Goal: Task Accomplishment & Management: Use online tool/utility

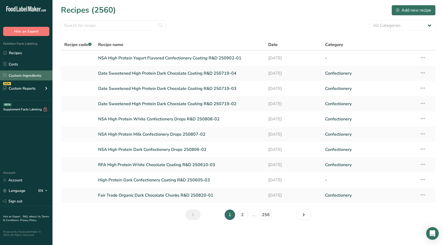
click at [36, 73] on link "Custom Ingredients" at bounding box center [26, 75] width 52 height 10
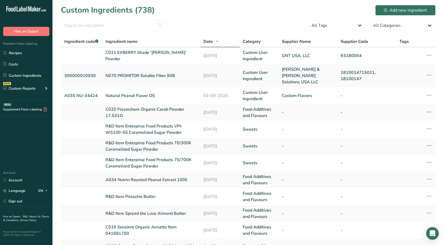
click at [125, 31] on div at bounding box center [113, 27] width 105 height 14
click at [127, 25] on input "text" at bounding box center [113, 25] width 105 height 10
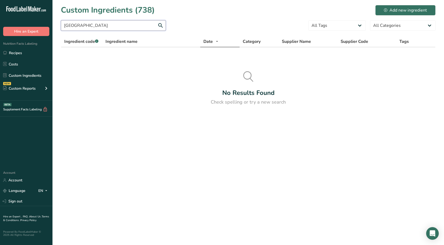
drag, startPoint x: 127, startPoint y: 25, endPoint x: 10, endPoint y: 26, distance: 116.5
click at [10, 26] on div ".a-20{fill:#fff;} Hire an Expert Nutrition Facts Labeling Recipes Costs Custom …" at bounding box center [222, 122] width 444 height 245
drag, startPoint x: 97, startPoint y: 25, endPoint x: 0, endPoint y: 20, distance: 97.0
click at [0, 20] on div ".a-20{fill:#fff;} Hire an Expert Nutrition Facts Labeling Recipes Costs Custom …" at bounding box center [222, 122] width 444 height 245
type input "fava"
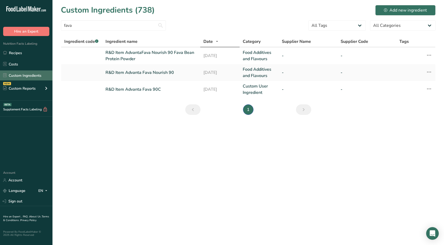
click at [26, 73] on link "Custom Ingredients" at bounding box center [26, 75] width 52 height 10
click at [219, 13] on div "Add new ingredient" at bounding box center [405, 10] width 43 height 6
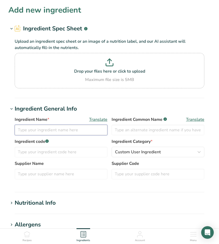
click at [34, 130] on input "text" at bounding box center [61, 130] width 93 height 10
type input "R"
type input "R&D Item Nederland PAR11 S08R42 Red Cocoa Powder"
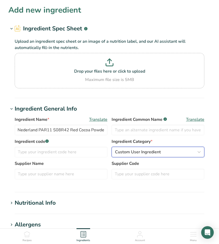
click at [139, 155] on span "Custom User Ingredient" at bounding box center [138, 152] width 46 height 6
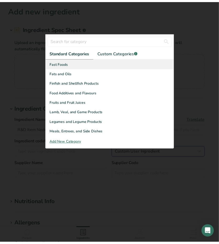
scroll to position [105, 0]
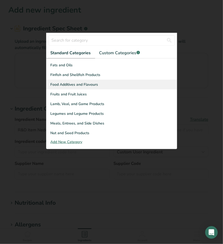
click at [100, 85] on div "Food Additives and Flavours" at bounding box center [111, 85] width 131 height 10
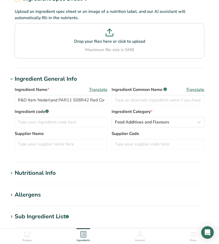
scroll to position [52, 0]
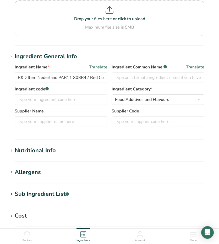
click at [11, 149] on icon at bounding box center [11, 150] width 5 height 7
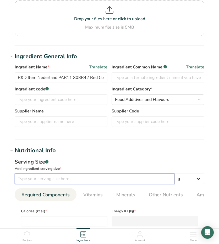
click at [29, 179] on input "number" at bounding box center [95, 179] width 160 height 10
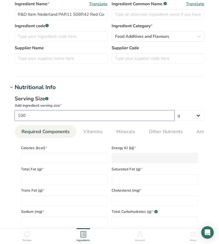
scroll to position [184, 0]
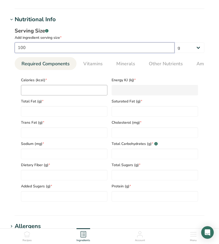
type input "100"
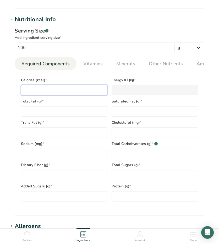
click at [53, 88] on input "number" at bounding box center [64, 90] width 87 height 10
type input "3"
type KJ "12.6"
type input "31"
type KJ "129.7"
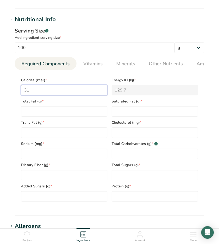
type input "310"
type KJ "1297"
type input "310"
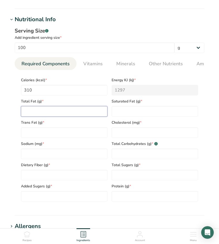
click at [54, 113] on Fat "number" at bounding box center [64, 111] width 87 height 10
type Fat "11"
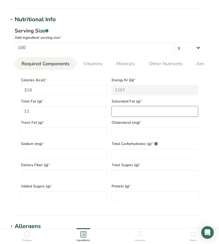
click at [160, 117] on Fat "number" at bounding box center [155, 111] width 87 height 10
type Fat "7.0"
type Fat "0.0"
type input "0"
type input "45"
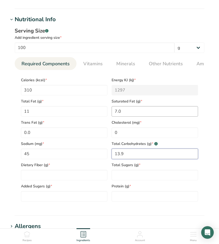
type Carbohydrates "13.9"
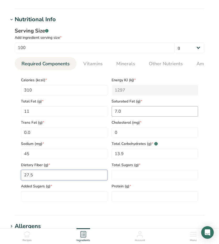
type Fiber "27.5"
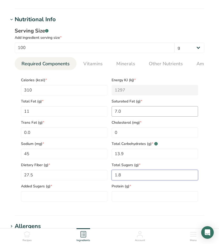
type Sugars "1.8"
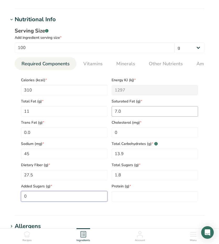
type Sugars "0"
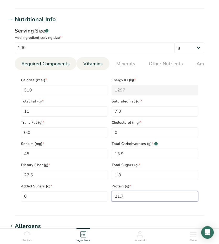
type input "21.7"
click at [92, 64] on span "Vitamins" at bounding box center [92, 63] width 19 height 7
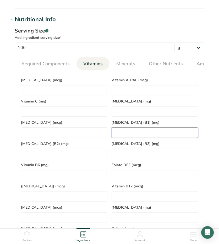
click at [122, 133] on \(B1\) "number" at bounding box center [155, 133] width 87 height 10
click at [121, 135] on \(B1\) "number" at bounding box center [155, 133] width 87 height 10
type \(B1\) "62"
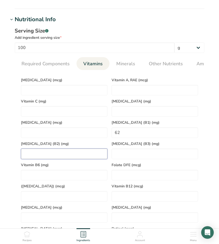
drag, startPoint x: 47, startPoint y: 154, endPoint x: 41, endPoint y: 149, distance: 7.3
click at [47, 154] on \(B2\) "number" at bounding box center [64, 154] width 87 height 10
type \(B2\) "0.09"
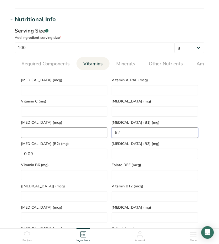
drag, startPoint x: 124, startPoint y: 135, endPoint x: 51, endPoint y: 137, distance: 72.2
click at [51, 138] on div "[MEDICAL_DATA] (mcg) Vitamin A, RAE (mcg) Vitamin C (mg) [MEDICAL_DATA] (mg) [M…" at bounding box center [110, 159] width 182 height 170
type \(B1\) "0.22"
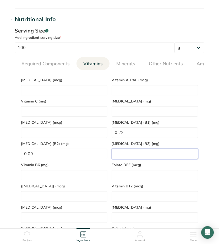
click at [152, 153] on \(B3\) "number" at bounding box center [155, 154] width 87 height 10
type \(B3\) "2.98"
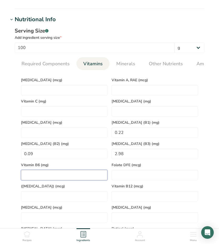
click at [47, 177] on B6 "number" at bounding box center [64, 175] width 87 height 10
type B6 "0.10"
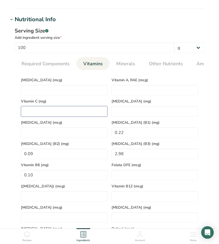
click at [46, 112] on C "number" at bounding box center [64, 111] width 87 height 10
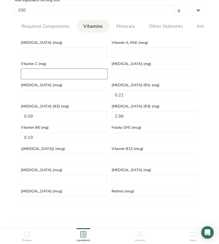
scroll to position [210, 0]
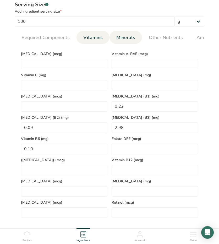
click at [121, 38] on span "Minerals" at bounding box center [126, 37] width 19 height 7
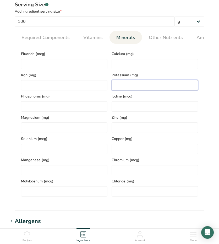
click at [125, 85] on input "number" at bounding box center [155, 85] width 87 height 10
type input "4300"
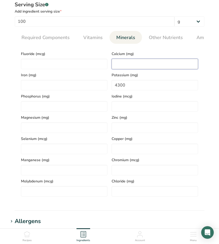
click at [123, 63] on input "number" at bounding box center [155, 64] width 87 height 10
type input "155"
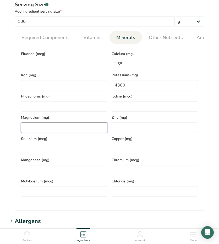
click at [37, 128] on input "number" at bounding box center [64, 128] width 87 height 10
click at [34, 126] on input "number" at bounding box center [64, 128] width 87 height 10
type input "535"
click at [131, 129] on input "number" at bounding box center [155, 128] width 87 height 10
type input "8"
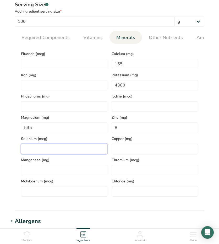
click at [56, 153] on input "number" at bounding box center [64, 149] width 87 height 10
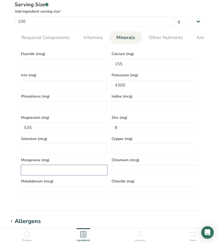
click at [48, 172] on input "number" at bounding box center [64, 170] width 87 height 10
type input "3.5"
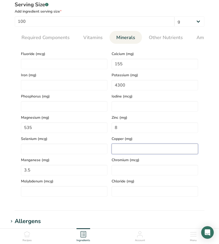
click at [139, 149] on input "number" at bounding box center [155, 149] width 87 height 10
type input "4"
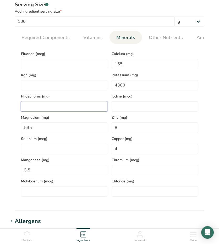
click at [59, 108] on input "number" at bounding box center [64, 106] width 87 height 10
click at [40, 108] on input "number" at bounding box center [64, 106] width 87 height 10
type input "700"
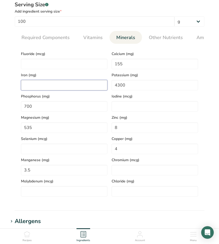
click at [44, 86] on input "number" at bounding box center [64, 85] width 87 height 10
type input "20"
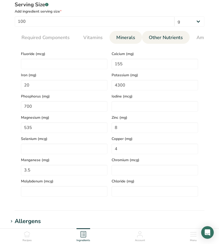
click at [164, 33] on link "Other Nutrients" at bounding box center [166, 37] width 38 height 13
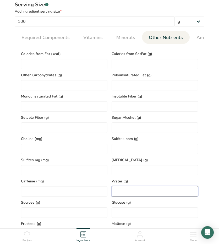
click at [131, 189] on input "number" at bounding box center [155, 191] width 87 height 10
click at [126, 191] on input "number" at bounding box center [155, 191] width 87 height 10
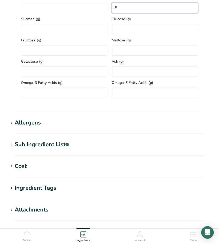
scroll to position [472, 0]
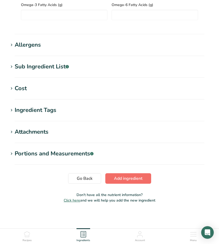
type input "5"
click at [130, 180] on span "Add ingredient" at bounding box center [128, 179] width 29 height 6
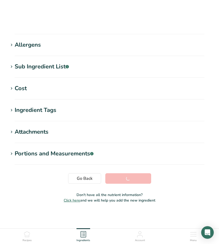
scroll to position [49, 0]
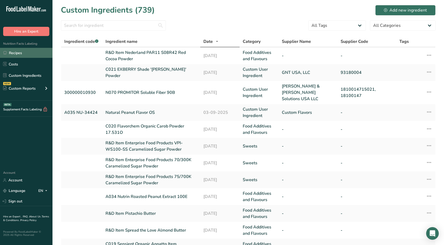
click at [26, 53] on link "Recipes" at bounding box center [26, 53] width 52 height 10
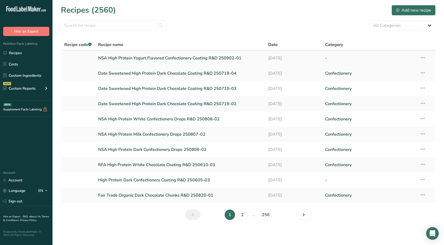
click at [219, 57] on icon at bounding box center [423, 57] width 6 height 9
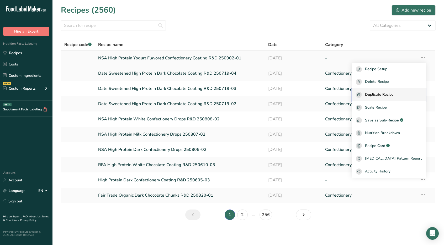
click at [219, 94] on span "Duplicate Recipe" at bounding box center [379, 95] width 29 height 6
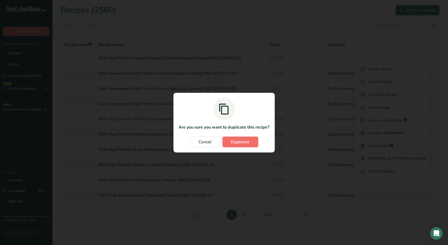
click at [219, 140] on span "Duplicate" at bounding box center [240, 142] width 18 height 6
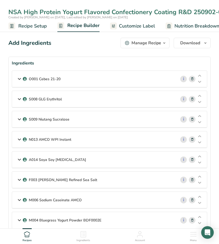
click at [48, 9] on div "NSA High Protein Yogurt Flavored Confectionery Coating R&D 250902-01_1" at bounding box center [123, 11] width 231 height 9
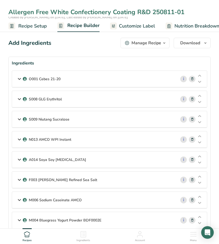
type input "Allergen Free White Confectionery Coating R&D 250811-01"
click at [18, 78] on icon at bounding box center [19, 78] width 6 height 9
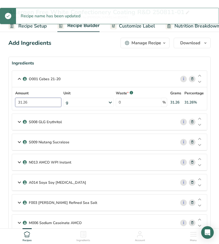
drag, startPoint x: 31, startPoint y: 102, endPoint x: -1, endPoint y: 107, distance: 33.0
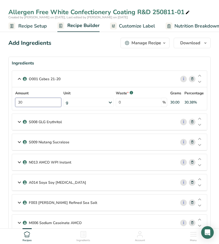
type input "30"
click at [192, 120] on icon at bounding box center [193, 122] width 4 height 6
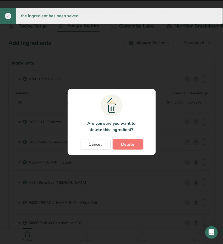
click at [121, 145] on button "Delete" at bounding box center [128, 144] width 30 height 10
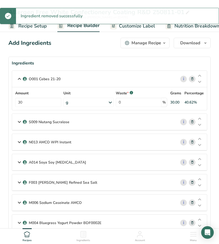
click at [190, 122] on span at bounding box center [193, 122] width 6 height 6
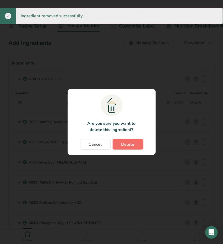
click at [136, 144] on button "Delete" at bounding box center [128, 144] width 30 height 10
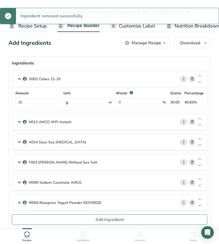
click at [191, 120] on icon at bounding box center [193, 122] width 4 height 6
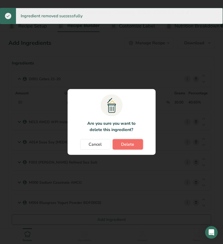
click at [128, 146] on span "Delete" at bounding box center [128, 144] width 13 height 6
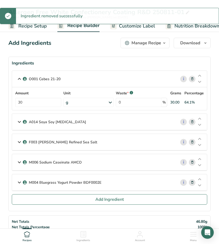
click at [192, 123] on icon at bounding box center [193, 122] width 4 height 6
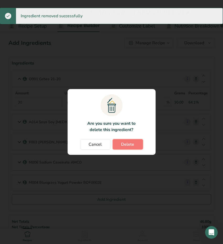
click at [129, 144] on span "Delete" at bounding box center [128, 144] width 13 height 6
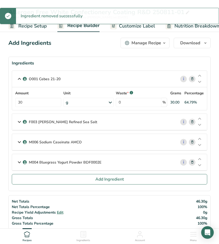
drag, startPoint x: 194, startPoint y: 142, endPoint x: 176, endPoint y: 149, distance: 19.4
click at [194, 142] on icon at bounding box center [193, 143] width 4 height 6
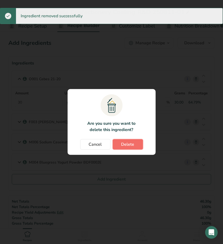
click at [128, 147] on span "Delete" at bounding box center [128, 144] width 13 height 6
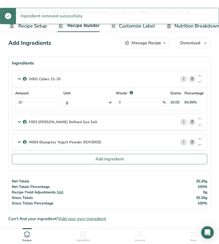
drag, startPoint x: 192, startPoint y: 143, endPoint x: 189, endPoint y: 144, distance: 3.0
click at [192, 143] on icon at bounding box center [193, 143] width 4 height 6
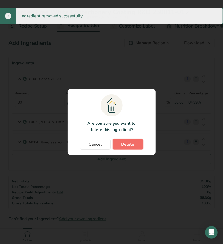
click at [118, 143] on button "Delete" at bounding box center [128, 144] width 30 height 10
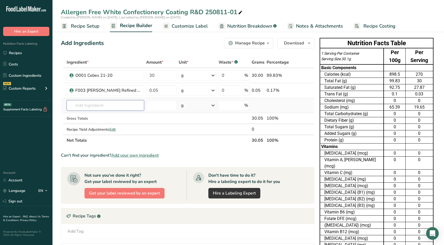
click at [96, 105] on input "text" at bounding box center [105, 105] width 77 height 10
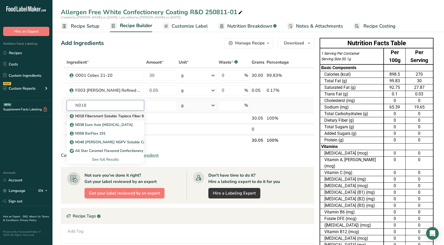
type input "N018"
click at [107, 116] on p "N018 Fibersmart Soluble Tapioca Fiber 60750" at bounding box center [111, 116] width 81 height 6
type input "N018 Fibersmart Soluble Tapioca Fiber 60750"
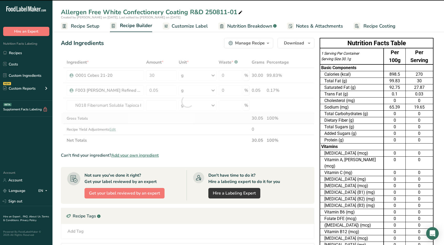
type input "0"
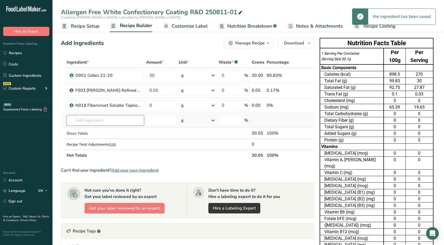
click at [97, 117] on input "text" at bounding box center [105, 120] width 77 height 10
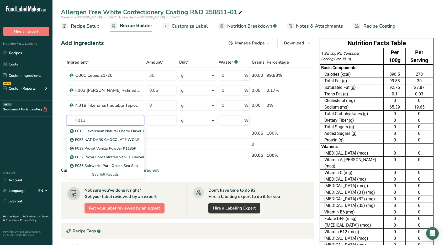
drag, startPoint x: 97, startPoint y: 121, endPoint x: 2, endPoint y: 127, distance: 95.5
click at [0, 128] on div ".a-20{fill:#fff;} Hire an Expert Nutrition Facts Labeling Recipes Costs Custom …" at bounding box center [222, 219] width 444 height 438
type input "S013"
click at [93, 132] on p "S013 GuoSweet Monk Fruit Extract MV50 AG6506" at bounding box center [115, 131] width 89 height 6
type input "S013 GuoSweet Monk Fruit Extract MV50 AG6506"
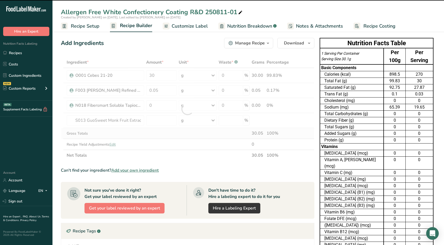
type input "0"
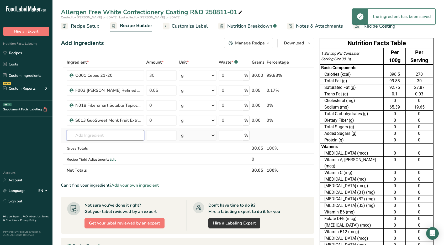
click at [88, 132] on input "text" at bounding box center [105, 135] width 77 height 10
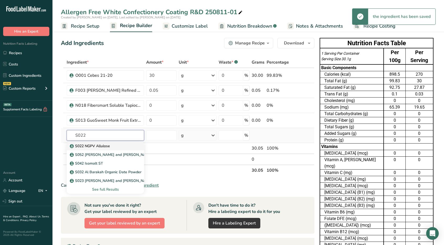
type input "S022"
click at [94, 145] on p "S022 NGPV Allulose" at bounding box center [90, 146] width 39 height 6
type input "S022 NGPV Allulose"
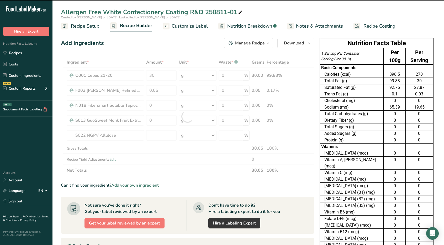
type input "0"
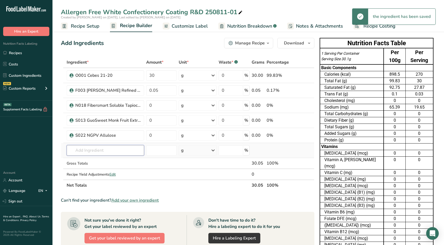
click at [97, 146] on input "text" at bounding box center [105, 150] width 77 height 10
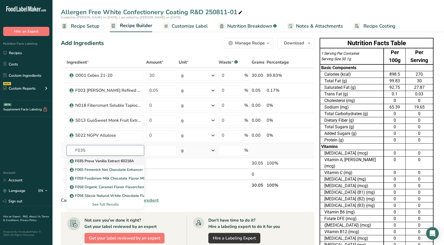
type input "F035"
click at [101, 159] on p "F035 Prova Vanilla Extract 60218A" at bounding box center [102, 161] width 63 height 6
type input "F035 Prova Vanilla Extract 60218A"
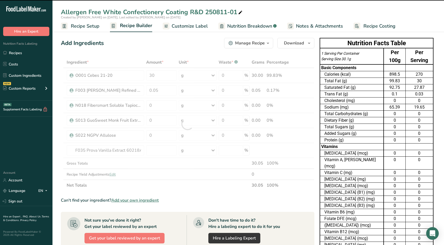
type input "0"
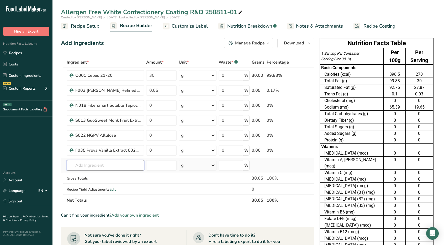
click at [98, 169] on input "text" at bounding box center [105, 165] width 77 height 10
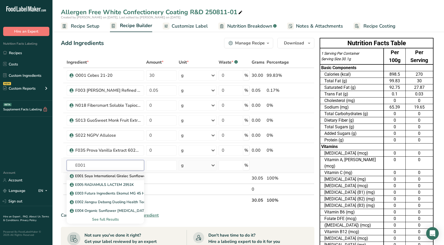
type input "E001"
click at [109, 175] on p "E001 Soya International Giralec Sunflower [MEDICAL_DATA] SUNRISE SFL" at bounding box center [137, 176] width 132 height 6
type input "E001 Soya International Giralec Sunflower [MEDICAL_DATA] SUNRISE SFL"
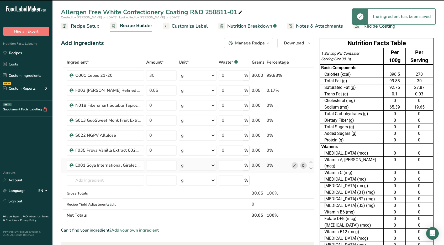
type input "0"
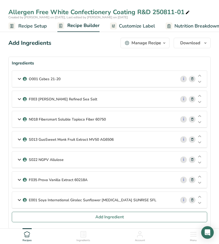
click at [19, 98] on icon at bounding box center [19, 98] width 6 height 9
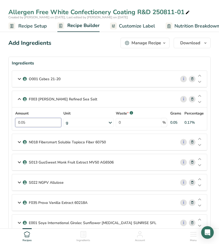
drag, startPoint x: 30, startPoint y: 122, endPoint x: 1, endPoint y: 120, distance: 29.2
type input "0.25"
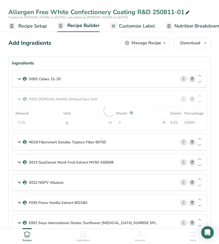
click at [19, 143] on icon at bounding box center [19, 142] width 6 height 9
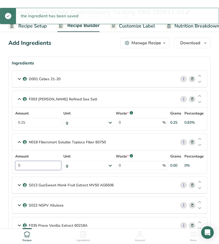
drag, startPoint x: 2, startPoint y: 157, endPoint x: -43, endPoint y: 153, distance: 44.8
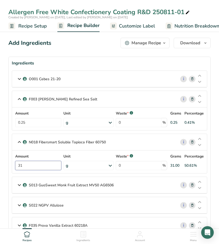
type input "31"
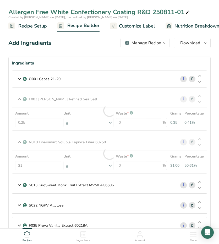
click at [19, 185] on icon at bounding box center [19, 185] width 6 height 9
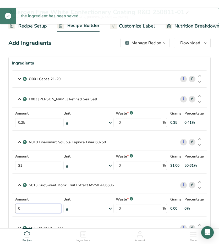
drag, startPoint x: 30, startPoint y: 209, endPoint x: -28, endPoint y: 199, distance: 58.6
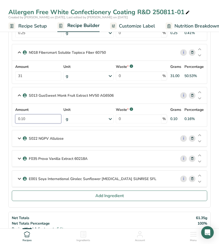
scroll to position [157, 0]
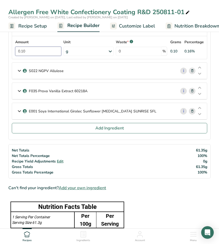
type input "0.10"
click at [19, 69] on icon at bounding box center [19, 70] width 6 height 9
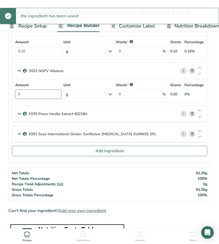
drag, startPoint x: 27, startPoint y: 93, endPoint x: -6, endPoint y: 95, distance: 33.1
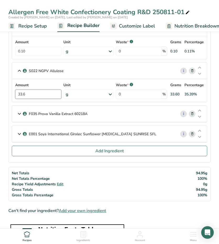
type input "33.6"
click at [19, 113] on icon at bounding box center [19, 113] width 6 height 9
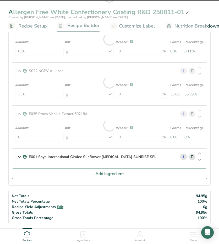
click at [29, 136] on div at bounding box center [109, 125] width 195 height 39
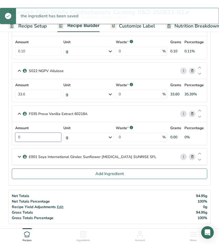
click at [30, 135] on input "0" at bounding box center [38, 137] width 46 height 9
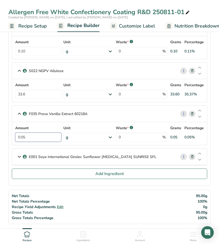
type input "0.05"
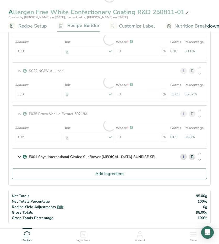
drag, startPoint x: 20, startPoint y: 154, endPoint x: 31, endPoint y: 153, distance: 10.3
click at [20, 154] on icon at bounding box center [19, 156] width 6 height 9
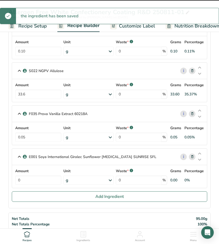
click at [36, 175] on div at bounding box center [109, 168] width 195 height 39
click at [35, 177] on input "0" at bounding box center [38, 180] width 46 height 9
type input "0.5"
click at [43, 206] on section "Ingredients O001 Cebes 21-20 i Amount 30 Unit g Weight Units g kg mg See more V…" at bounding box center [109, 53] width 203 height 309
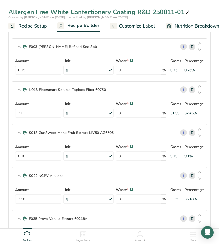
scroll to position [0, 0]
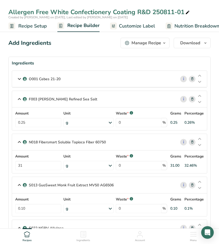
click at [19, 80] on icon at bounding box center [19, 78] width 6 height 9
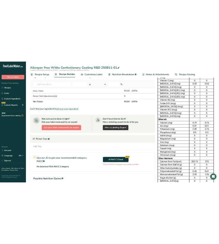
scroll to position [112, 0]
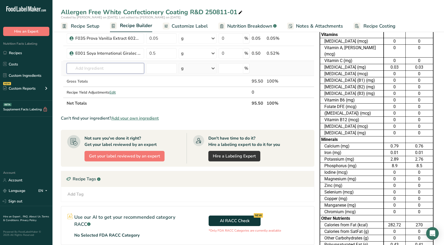
click at [96, 65] on input "text" at bounding box center [105, 68] width 77 height 10
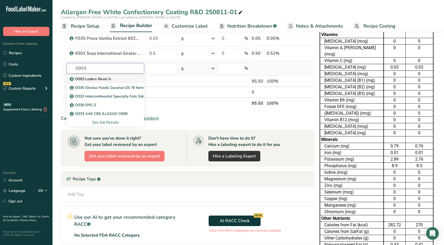
type input "O003"
click at [107, 76] on p "O003 Loders Revel A" at bounding box center [91, 79] width 40 height 6
type input "O003 Loders Revel A"
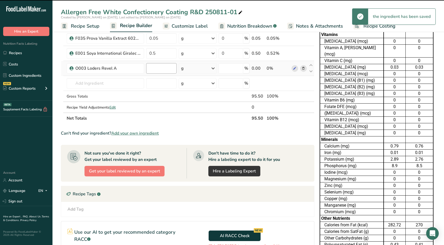
type input "0"
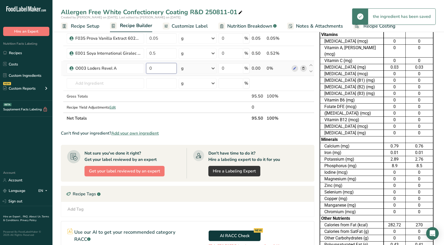
click at [153, 67] on input "0" at bounding box center [161, 68] width 30 height 10
type input "4.5"
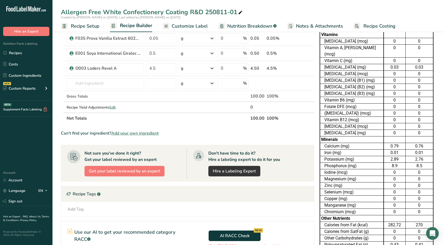
click at [219, 135] on section "Ingredient * Amount * Unit * Waste * .a-a{fill:#347362;}.b-a{fill:#fff;} Grams …" at bounding box center [188, 126] width 254 height 362
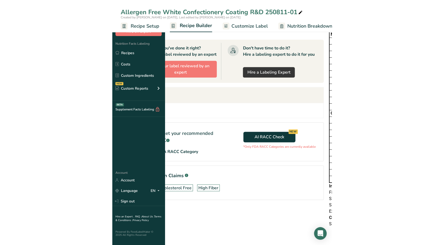
scroll to position [197, 0]
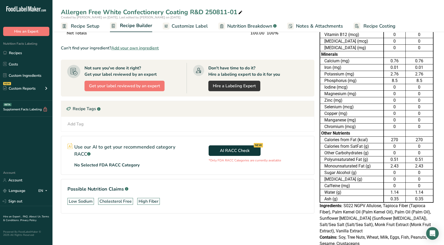
click at [186, 24] on span "Customize Label" at bounding box center [190, 26] width 36 height 7
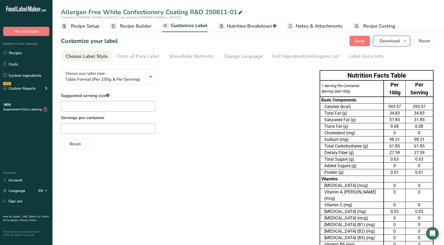
click at [219, 42] on span "button" at bounding box center [405, 41] width 6 height 6
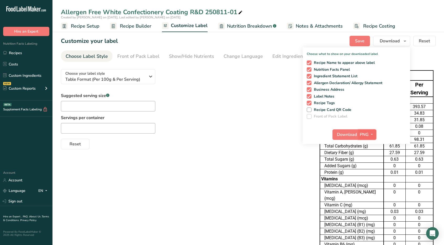
click at [219, 132] on icon "button" at bounding box center [372, 134] width 4 height 7
click at [219, 177] on link "XLSX" at bounding box center [368, 179] width 17 height 9
checkbox input "false"
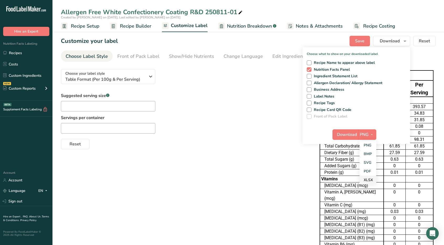
checkbox input "false"
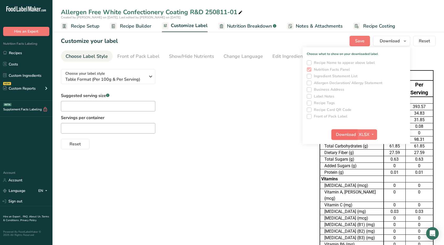
click at [219, 135] on span "Download" at bounding box center [346, 134] width 20 height 6
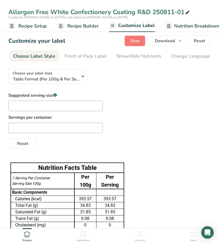
click at [188, 11] on icon at bounding box center [188, 12] width 5 height 7
click at [50, 12] on input "Allergen Free White Confectionery Coating R&D 250811-01" at bounding box center [109, 11] width 203 height 9
type input "Allergen Free NSA White Confectionery Coating R&D 250811-01"
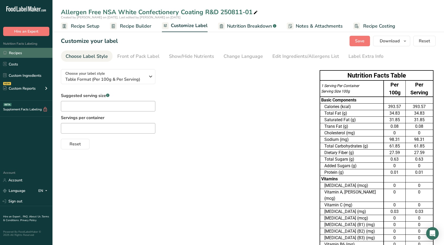
click at [20, 54] on link "Recipes" at bounding box center [26, 53] width 52 height 10
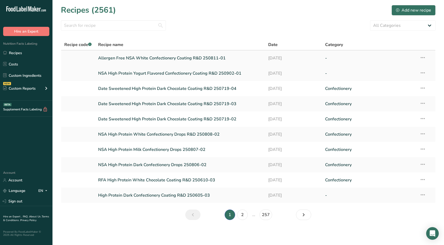
click at [219, 58] on icon at bounding box center [423, 57] width 6 height 9
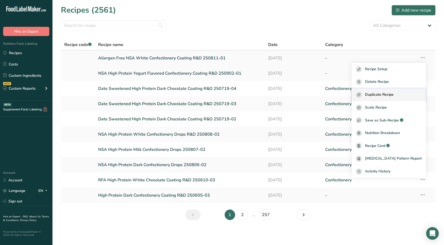
click at [219, 94] on span "Duplicate Recipe" at bounding box center [379, 95] width 29 height 6
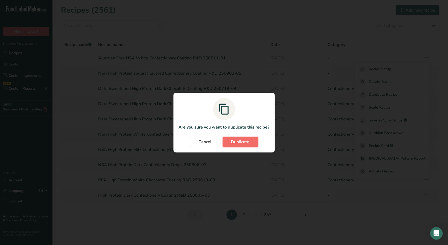
click at [219, 141] on span "Duplicate" at bounding box center [240, 142] width 18 height 6
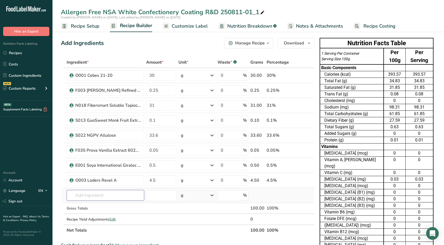
click at [103, 197] on input "text" at bounding box center [105, 195] width 77 height 10
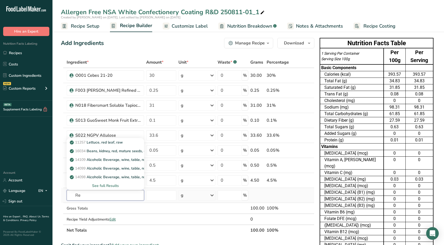
type input "R"
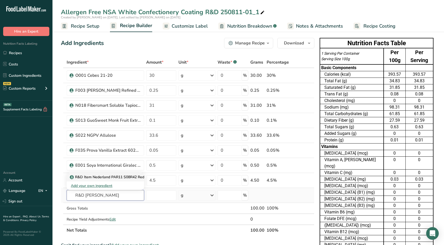
type input "R&D [PERSON_NAME]"
click at [115, 176] on p "R&D Item Nederland PAR11 S08R42 Red Cocoa Powder" at bounding box center [120, 177] width 99 height 6
type input "R&D Item Nederland PAR11 S08R42 Red Cocoa Powder"
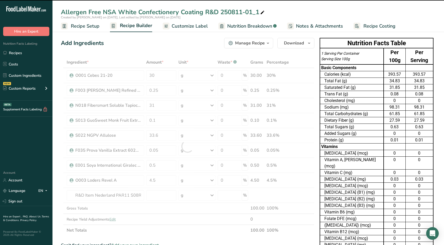
type input "0"
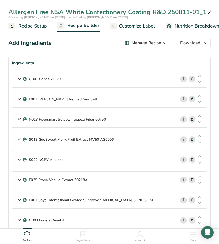
click at [36, 12] on div "Allergen Free NSA White Confectionery Coating R&D 250811-01_1" at bounding box center [110, 11] width 205 height 9
click at [81, 11] on input "Allergen Free NSA White Confectionery Coating R&D 250811-01_1" at bounding box center [109, 11] width 203 height 9
click at [83, 10] on input "Allergen Free NSA White Confectionery Coating R&D 250811-01_1" at bounding box center [109, 11] width 203 height 9
click at [184, 12] on input "Allergen Free NSA Dark Confectionery Coating R&D 250811-01_1" at bounding box center [109, 11] width 203 height 9
type input "Allergen Free NSA Dark Confectionery Coating R&D 250811-01_1"
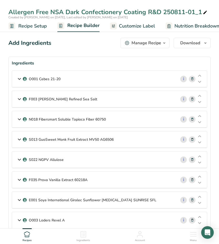
click at [185, 10] on div "Allergen Free NSA Dark Confectionery Coating R&D 250811-01_1" at bounding box center [108, 11] width 200 height 9
type input "Allergen Free NSA Dark Confectionery Coating R&D 250810-01"
drag, startPoint x: 69, startPoint y: 54, endPoint x: 4, endPoint y: 56, distance: 65.1
click at [18, 78] on icon at bounding box center [19, 78] width 6 height 9
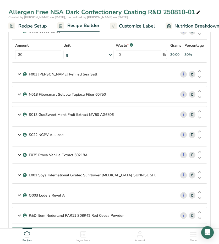
scroll to position [52, 0]
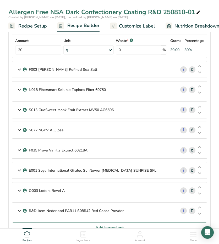
click at [19, 70] on icon at bounding box center [19, 69] width 6 height 9
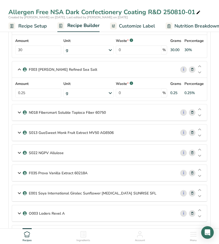
click at [19, 110] on icon at bounding box center [19, 112] width 6 height 9
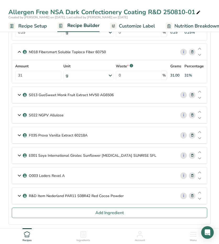
scroll to position [105, 0]
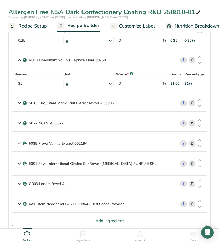
click at [192, 60] on icon at bounding box center [193, 60] width 4 height 6
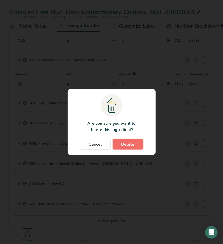
click at [128, 144] on span "Delete" at bounding box center [128, 144] width 13 height 6
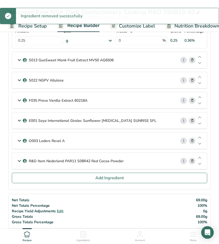
click at [19, 80] on icon at bounding box center [19, 80] width 6 height 9
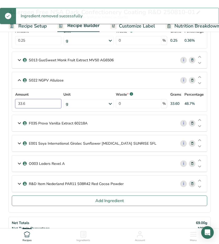
drag, startPoint x: 37, startPoint y: 102, endPoint x: -20, endPoint y: 103, distance: 57.2
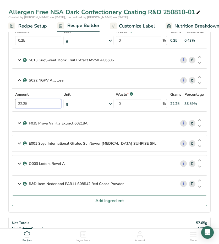
type input "22.25"
click at [18, 122] on icon at bounding box center [19, 123] width 6 height 9
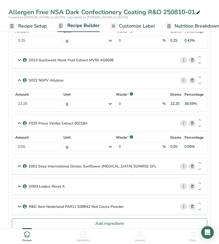
click at [194, 121] on icon at bounding box center [193, 124] width 4 height 6
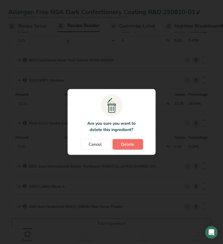
click at [121, 143] on button "Delete" at bounding box center [128, 144] width 30 height 10
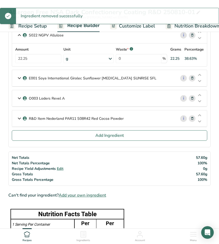
scroll to position [157, 0]
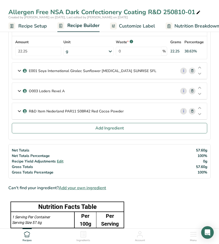
click at [18, 110] on icon at bounding box center [19, 111] width 6 height 9
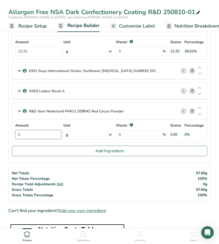
click at [29, 135] on input "0" at bounding box center [38, 134] width 46 height 9
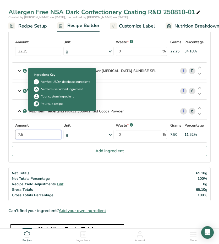
type input "7.5"
click at [19, 88] on icon at bounding box center [19, 90] width 6 height 9
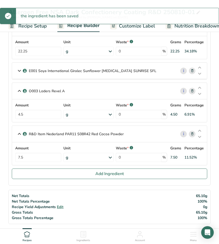
click at [18, 70] on icon at bounding box center [19, 70] width 6 height 9
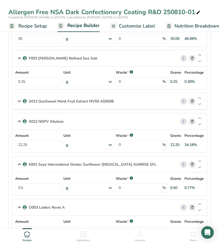
scroll to position [52, 0]
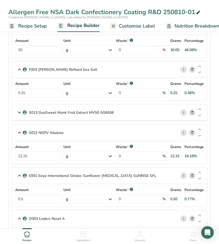
click at [20, 112] on icon at bounding box center [19, 112] width 6 height 9
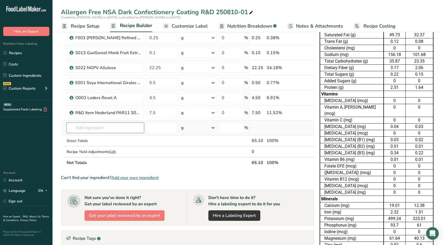
click at [90, 122] on input "text" at bounding box center [105, 127] width 77 height 10
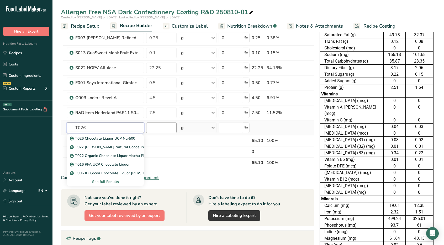
type input "T026"
click at [161, 128] on input "number" at bounding box center [161, 127] width 30 height 10
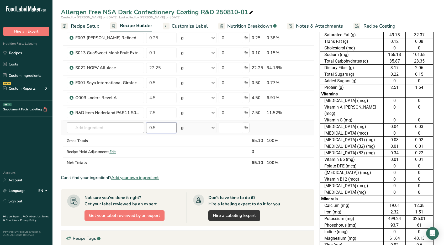
type input "0.5"
click at [95, 128] on input "text" at bounding box center [105, 127] width 77 height 10
click at [94, 128] on input "text" at bounding box center [105, 127] width 77 height 10
click at [86, 129] on input "text" at bounding box center [105, 127] width 77 height 10
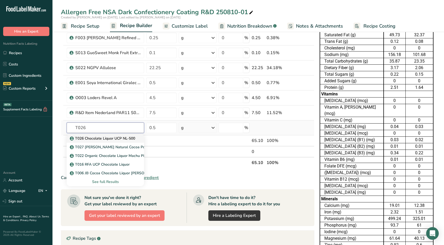
type input "T026"
click at [91, 135] on p "T026 Chocolate Liquor UCP NL-500" at bounding box center [103, 138] width 64 height 6
type input "T026 Chocolate Liquor UCP NL-500"
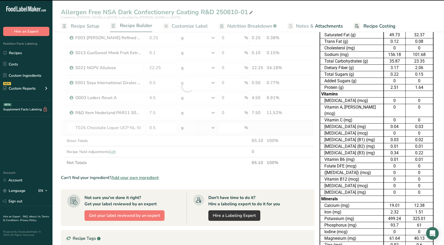
type input "0"
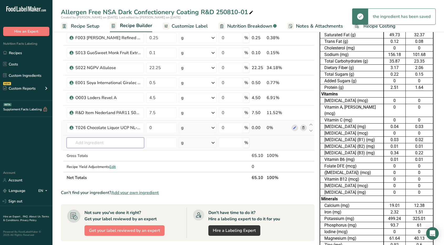
click at [85, 141] on input "text" at bounding box center [105, 142] width 77 height 10
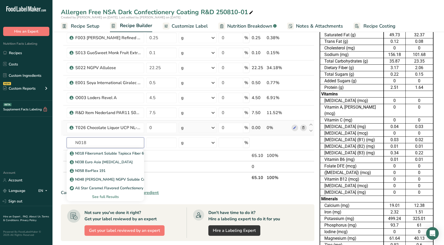
type input "N018"
click at [110, 145] on input "text" at bounding box center [105, 142] width 77 height 10
type input "N019"
click at [111, 150] on div "N019" at bounding box center [101, 153] width 61 height 6
type input "N019"
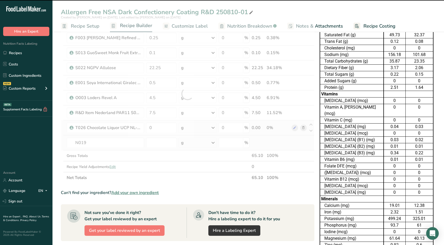
type input "0"
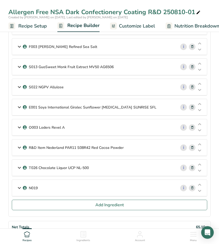
click at [18, 165] on icon at bounding box center [19, 167] width 6 height 9
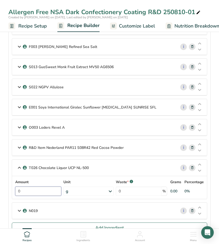
click at [35, 187] on input "0" at bounding box center [38, 191] width 46 height 9
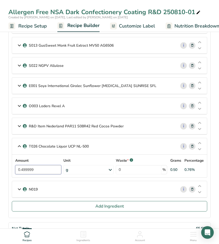
scroll to position [79, 0]
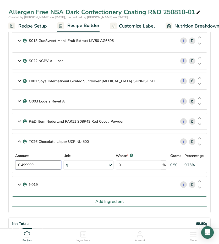
type input "0.499999"
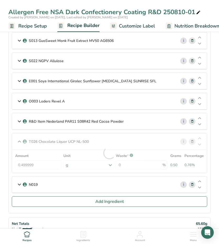
click at [20, 181] on icon at bounding box center [19, 184] width 6 height 9
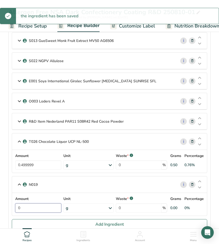
click at [32, 206] on input "0" at bounding box center [38, 208] width 46 height 9
click at [31, 206] on input "0" at bounding box center [38, 208] width 46 height 9
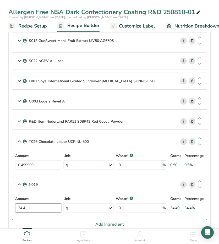
type input "34.4"
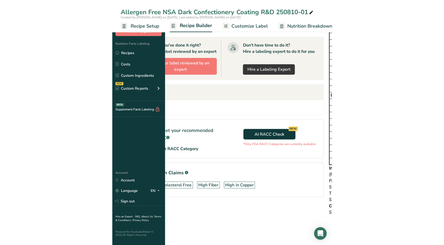
scroll to position [204, 0]
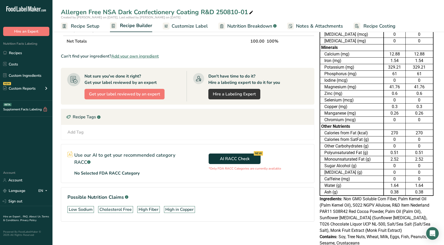
drag, startPoint x: 197, startPoint y: 25, endPoint x: 356, endPoint y: 22, distance: 159.4
click at [197, 26] on span "Customize Label" at bounding box center [190, 26] width 36 height 7
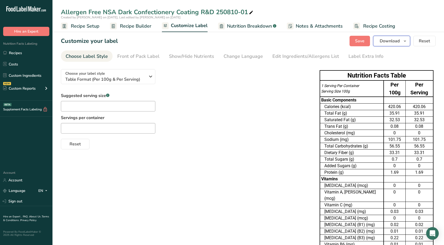
click at [219, 41] on span "button" at bounding box center [405, 41] width 6 height 6
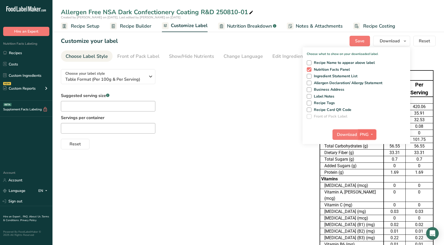
click at [219, 133] on icon "button" at bounding box center [372, 134] width 4 height 7
click at [219, 177] on link "XLSX" at bounding box center [368, 179] width 17 height 9
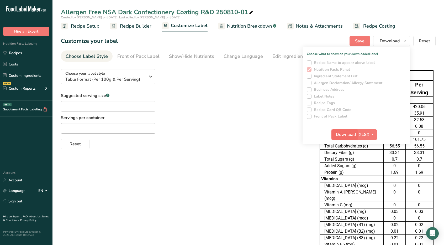
click at [219, 134] on span "Download" at bounding box center [346, 134] width 20 height 6
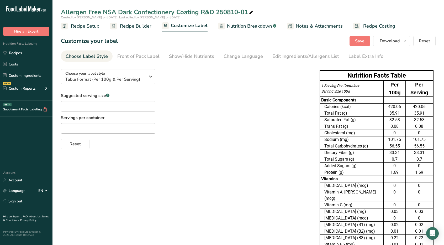
click at [126, 27] on span "Recipe Builder" at bounding box center [135, 26] width 31 height 7
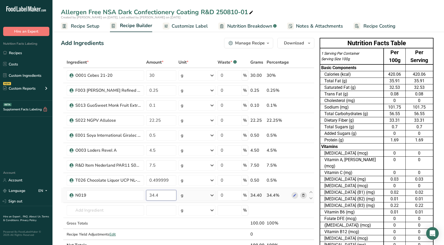
click at [159, 193] on input "34.4" at bounding box center [161, 195] width 30 height 10
type input "34.6"
click at [219, 91] on div "Ingredient * Amount * Unit * Waste * .a-a{fill:#347362;}.b-a{fill:#fff;} Grams …" at bounding box center [188, 154] width 254 height 194
click at [163, 192] on input "34.6" at bounding box center [161, 195] width 30 height 10
type input "34.65"
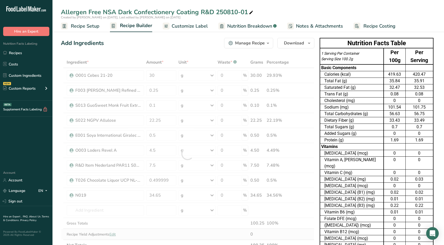
click at [213, 228] on div "Ingredient * Amount * Unit * Waste * .a-a{fill:#347362;}.b-a{fill:#fff;} Grams …" at bounding box center [188, 154] width 254 height 194
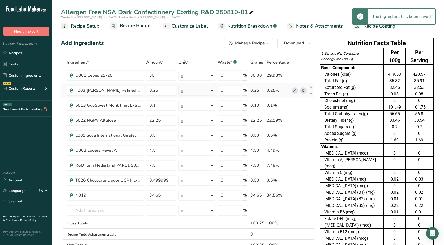
click at [219, 90] on icon at bounding box center [304, 91] width 4 height 6
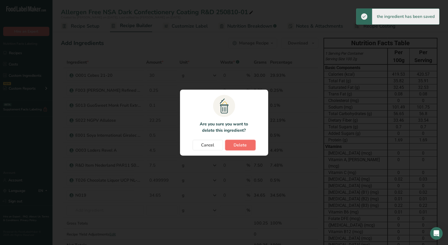
click at [219, 144] on span "Delete" at bounding box center [240, 145] width 13 height 6
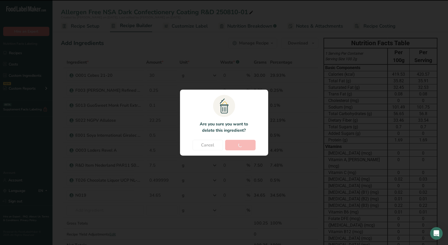
type input "0.1"
type input "22.25"
type input "0.5"
type input "4.5"
type input "7.5"
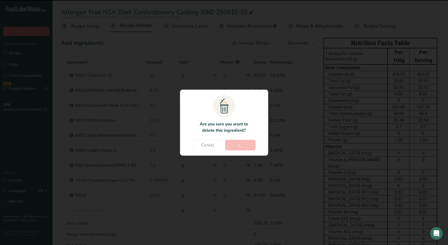
type input "0.499999"
type input "34.65"
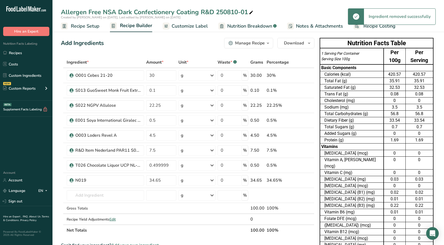
click at [190, 27] on span "Customize Label" at bounding box center [190, 26] width 36 height 7
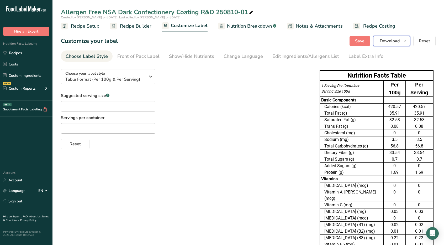
click at [219, 42] on span "button" at bounding box center [405, 41] width 6 height 6
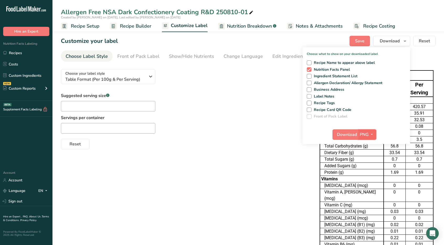
drag, startPoint x: 375, startPoint y: 138, endPoint x: 375, endPoint y: 134, distance: 3.9
click at [219, 137] on button "PNG" at bounding box center [367, 134] width 18 height 10
click at [219, 179] on link "XLSX" at bounding box center [368, 179] width 17 height 9
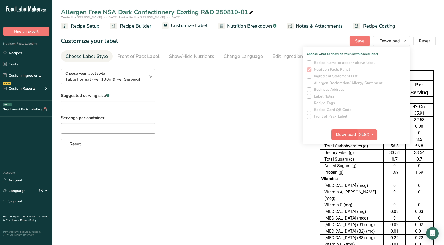
click at [219, 134] on span "Download" at bounding box center [346, 134] width 20 height 6
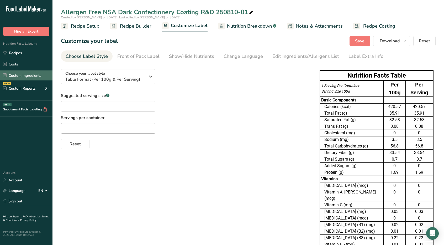
click at [28, 75] on link "Custom Ingredients" at bounding box center [26, 75] width 52 height 10
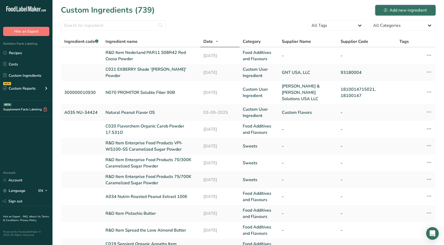
click at [219, 10] on div "Add new ingredient" at bounding box center [405, 10] width 43 height 6
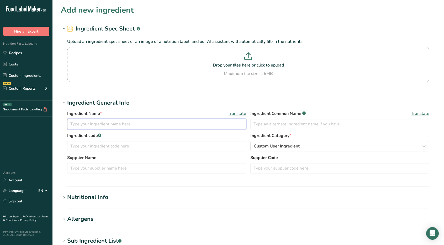
click at [87, 123] on input "text" at bounding box center [156, 124] width 179 height 10
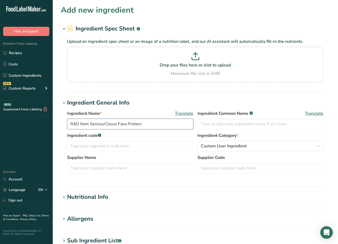
type input "R&D Item Sensus/Cosun Fava Protein"
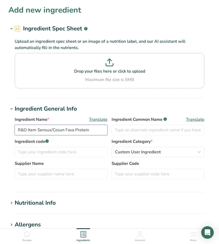
click at [66, 130] on input "R&D Item Sensus/Cosun Fava Protein" at bounding box center [61, 130] width 93 height 10
type input "R&D Item Sensus/Cosun [PERSON_NAME] Protein"
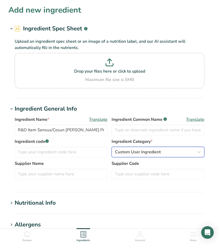
click at [171, 154] on div "Custom User Ingredient" at bounding box center [156, 152] width 83 height 6
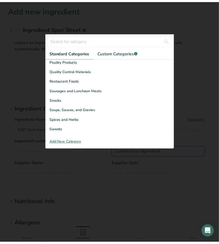
scroll to position [203, 0]
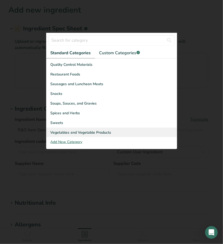
click at [99, 131] on span "Vegetables and Vegetable Products" at bounding box center [81, 133] width 61 height 6
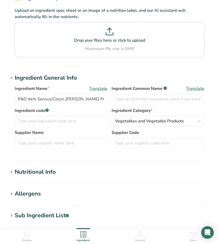
scroll to position [79, 0]
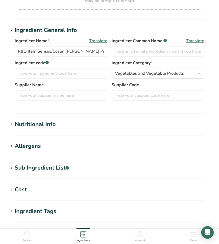
click at [9, 123] on span at bounding box center [11, 125] width 6 height 6
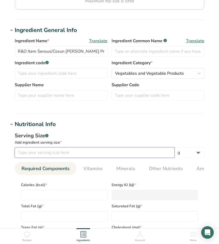
click at [33, 153] on input "number" at bounding box center [95, 153] width 160 height 10
type input "100"
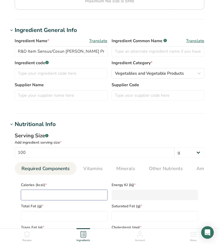
click at [53, 195] on input "number" at bounding box center [64, 195] width 87 height 10
type input "3"
type KJ "12.6"
type input "37"
type KJ "154.8"
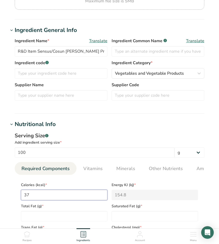
type input "372"
type KJ "1556.4"
type input "372.9"
type KJ "1560.2"
type input "372.9"
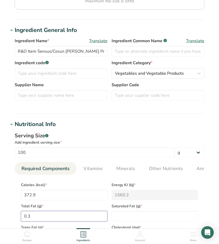
type Fat "0.3"
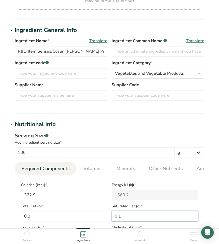
type Fat "0.1"
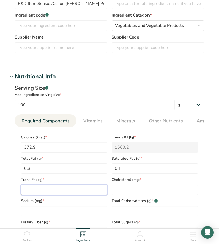
scroll to position [131, 0]
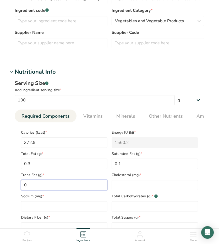
type Fat "0"
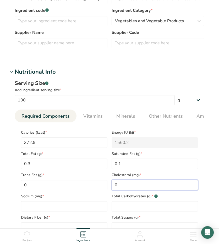
type input "0"
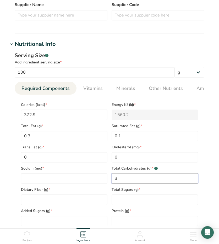
scroll to position [184, 0]
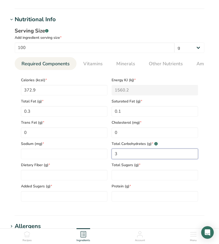
type Carbohydrates "3"
click at [138, 203] on section "Calories (kcal) * 372.9 Energy KJ (kj) * 1560.2 Total Fat (g) * 0.3 Saturated F…" at bounding box center [110, 138] width 190 height 136
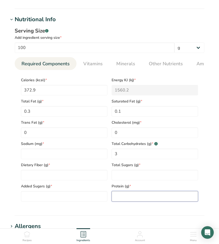
click at [141, 197] on input "number" at bounding box center [155, 196] width 87 height 10
type input "85"
drag, startPoint x: 162, startPoint y: 65, endPoint x: 156, endPoint y: 71, distance: 8.2
click at [162, 65] on span "Other Nutrients" at bounding box center [166, 63] width 34 height 7
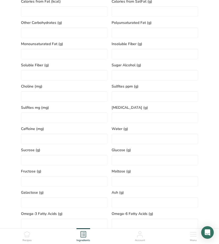
scroll to position [289, 0]
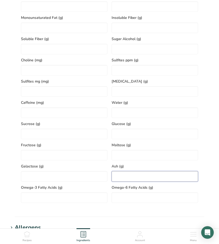
drag, startPoint x: 124, startPoint y: 176, endPoint x: 120, endPoint y: 171, distance: 6.0
click at [123, 176] on input "number" at bounding box center [155, 176] width 87 height 10
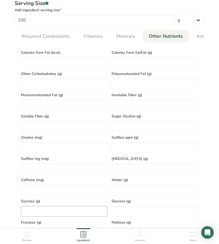
scroll to position [157, 0]
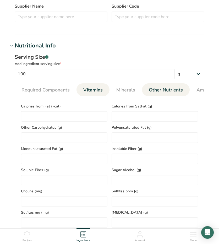
type input "4"
click at [101, 91] on span "Vitamins" at bounding box center [92, 90] width 19 height 7
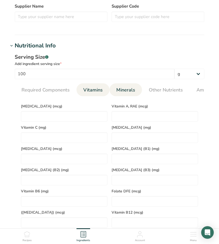
click at [135, 92] on link "Minerals" at bounding box center [125, 89] width 23 height 13
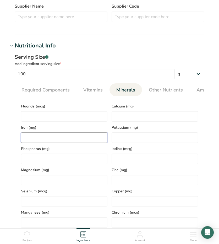
click at [54, 141] on input "number" at bounding box center [64, 138] width 87 height 10
type input "1.4"
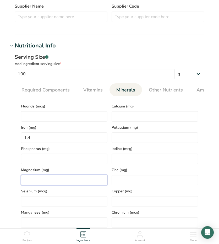
click at [35, 181] on input "number" at bounding box center [64, 180] width 87 height 10
type input "18.0"
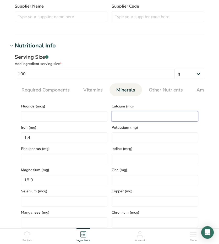
click at [118, 114] on input "number" at bounding box center [155, 116] width 87 height 10
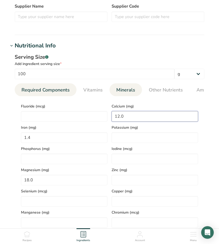
type input "12.0"
click at [49, 92] on span "Required Components" at bounding box center [46, 90] width 48 height 7
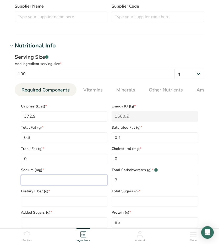
click at [47, 179] on input "number" at bounding box center [64, 180] width 87 height 10
type input "22.0"
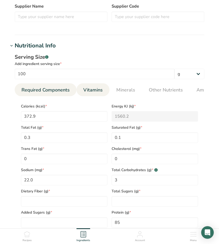
click at [93, 89] on span "Vitamins" at bounding box center [92, 90] width 19 height 7
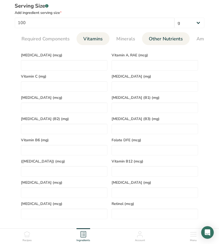
scroll to position [210, 0]
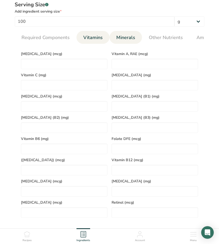
click at [123, 36] on span "Minerals" at bounding box center [126, 37] width 19 height 7
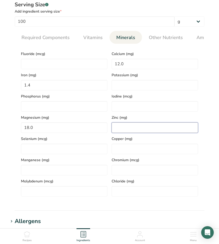
click at [126, 127] on input "number" at bounding box center [155, 128] width 87 height 10
type input "0.38"
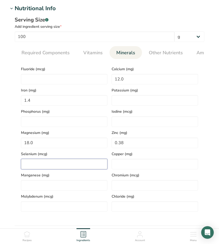
scroll to position [184, 0]
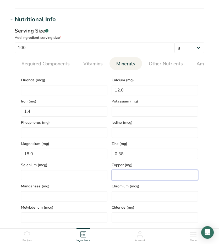
click at [131, 175] on input "number" at bounding box center [155, 175] width 87 height 10
type input "0.04"
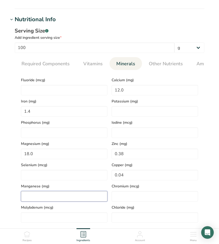
click at [59, 195] on input "number" at bounding box center [64, 196] width 87 height 10
type input "0.03"
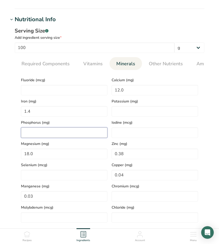
click at [51, 130] on input "number" at bounding box center [64, 133] width 87 height 10
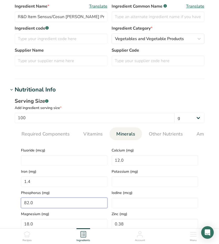
scroll to position [52, 0]
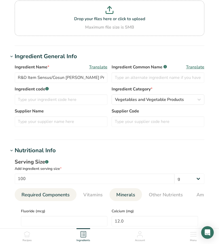
type input "82.0"
click at [58, 198] on span "Required Components" at bounding box center [46, 195] width 48 height 7
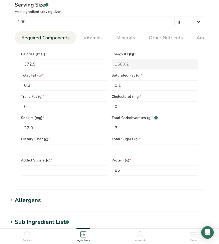
scroll to position [210, 0]
click at [54, 150] on Fiber "number" at bounding box center [64, 149] width 87 height 10
click at [37, 128] on input "22.0" at bounding box center [64, 128] width 87 height 10
drag, startPoint x: 14, startPoint y: 127, endPoint x: 3, endPoint y: 126, distance: 11.3
click at [3, 126] on section "Add new ingredient Ingredient Spec Sheet .a-a{fill:#347362;}.b-a{fill:#fff;} Up…" at bounding box center [109, 78] width 219 height 577
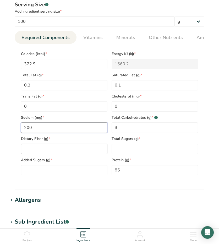
type input "200"
click at [59, 154] on Fiber "number" at bounding box center [64, 149] width 87 height 10
type Fiber "3.5"
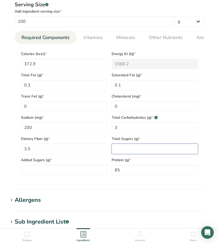
click at [119, 148] on Sugars "number" at bounding box center [155, 149] width 87 height 10
type Sugars "1.4"
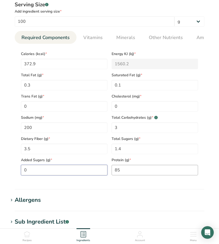
type Sugars "0"
drag, startPoint x: 140, startPoint y: 173, endPoint x: 61, endPoint y: 168, distance: 79.1
click at [64, 168] on div "Calories (kcal) * 372.9 Energy KJ (kj) * 1560.2 Total Fat (g) * 0.3 Saturated F…" at bounding box center [110, 112] width 182 height 128
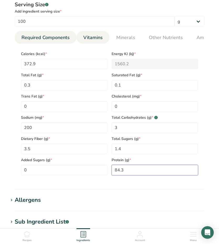
type input "84.3"
click at [100, 34] on span "Vitamins" at bounding box center [92, 37] width 19 height 7
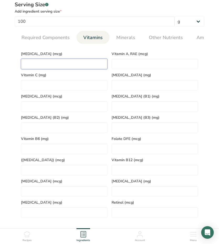
click at [65, 62] on D "number" at bounding box center [64, 64] width 87 height 10
type D "0"
type RAE "0"
type C "0"
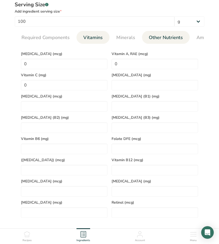
click at [164, 36] on span "Other Nutrients" at bounding box center [166, 37] width 34 height 7
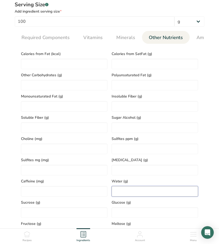
click at [127, 190] on input "number" at bounding box center [155, 191] width 87 height 10
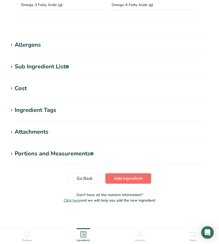
type input "4.8"
click at [133, 176] on span "Add ingredient" at bounding box center [128, 179] width 29 height 6
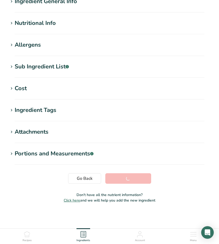
scroll to position [49, 0]
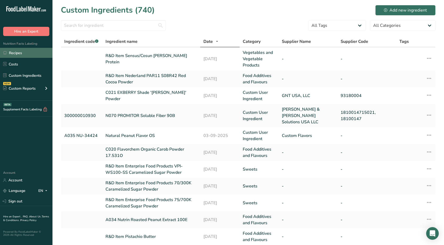
click at [18, 53] on link "Recipes" at bounding box center [26, 53] width 52 height 10
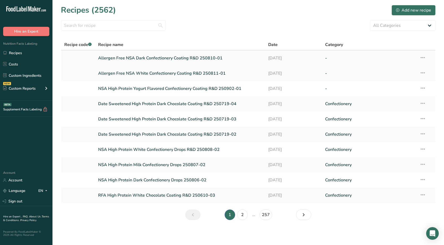
click at [219, 55] on icon at bounding box center [423, 57] width 6 height 9
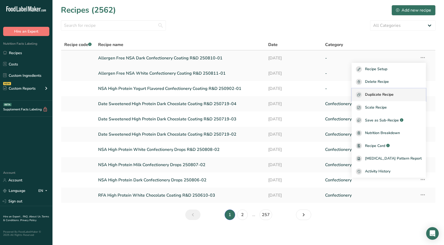
click at [219, 94] on span "Duplicate Recipe" at bounding box center [379, 95] width 29 height 6
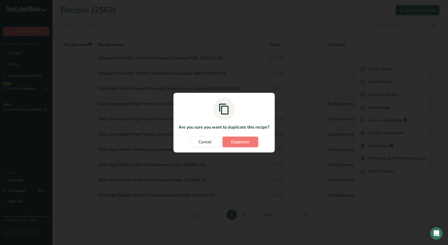
drag, startPoint x: 232, startPoint y: 139, endPoint x: 296, endPoint y: 49, distance: 110.0
click at [219, 139] on span "Duplicate" at bounding box center [240, 142] width 18 height 6
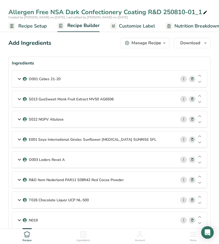
click at [207, 13] on icon at bounding box center [205, 12] width 5 height 7
type input "Allergen Free NSA High Protein Dark Confectionery Coating R&D 250812-01"
click at [18, 78] on icon at bounding box center [19, 78] width 6 height 9
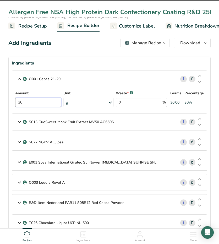
click at [30, 102] on input "30" at bounding box center [38, 102] width 46 height 9
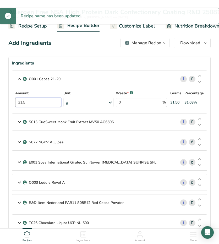
type input "31.5"
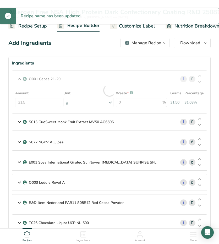
click at [17, 122] on icon at bounding box center [19, 121] width 6 height 9
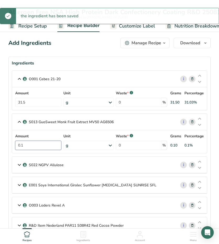
click at [33, 146] on input "0.1" at bounding box center [38, 145] width 46 height 9
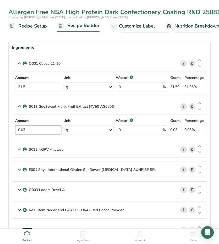
scroll to position [26, 0]
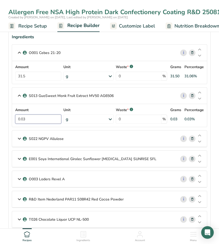
type input "0.03"
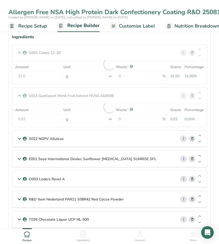
click at [21, 138] on icon at bounding box center [19, 138] width 6 height 9
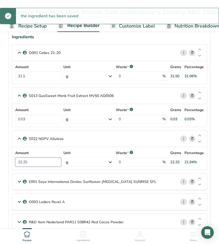
drag, startPoint x: 34, startPoint y: 162, endPoint x: -70, endPoint y: 153, distance: 104.9
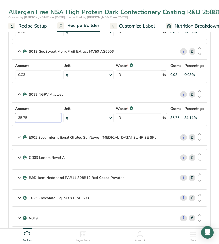
scroll to position [79, 0]
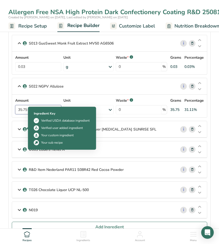
type input "35.75"
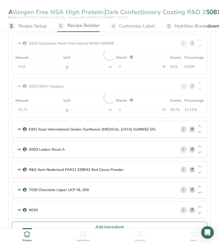
click at [19, 129] on icon at bounding box center [19, 129] width 6 height 9
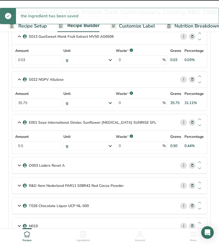
scroll to position [105, 0]
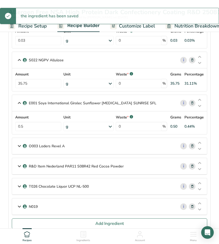
drag, startPoint x: 18, startPoint y: 144, endPoint x: 23, endPoint y: 145, distance: 4.4
click at [18, 144] on icon at bounding box center [19, 145] width 6 height 9
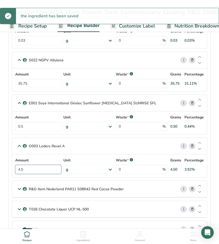
drag, startPoint x: 36, startPoint y: 171, endPoint x: -83, endPoint y: 159, distance: 119.5
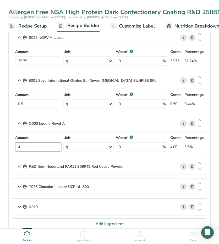
scroll to position [157, 0]
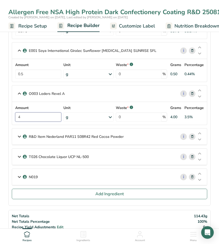
type input "4"
click at [18, 135] on icon at bounding box center [19, 136] width 6 height 9
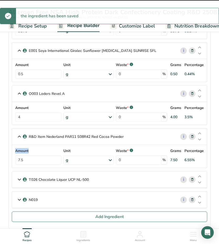
drag, startPoint x: 22, startPoint y: 158, endPoint x: 6, endPoint y: 157, distance: 16.5
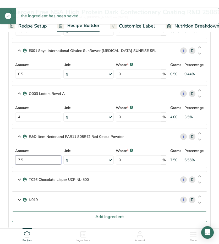
click at [28, 158] on input "7.5" at bounding box center [38, 160] width 46 height 9
drag, startPoint x: 28, startPoint y: 158, endPoint x: -17, endPoint y: 153, distance: 45.5
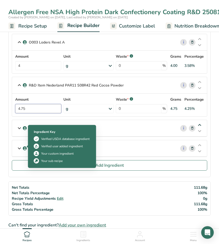
scroll to position [210, 0]
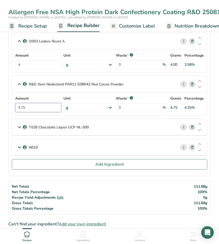
type input "4.75"
click at [192, 126] on icon at bounding box center [193, 128] width 4 height 6
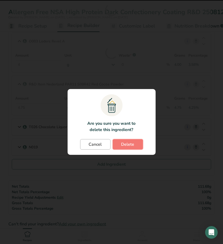
click at [125, 144] on span "Delete" at bounding box center [128, 144] width 13 height 6
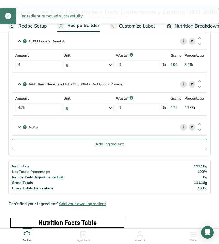
drag, startPoint x: 19, startPoint y: 124, endPoint x: 35, endPoint y: 138, distance: 21.2
click at [19, 124] on icon at bounding box center [19, 127] width 6 height 9
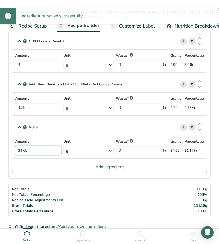
drag, startPoint x: 9, startPoint y: 147, endPoint x: -26, endPoint y: 144, distance: 35.3
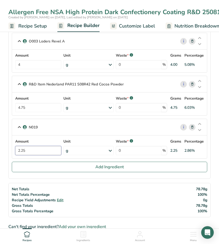
type input "2.25"
click at [36, 177] on section "Ingredients O001 Cebes 21-20 i Amount 31.5 Unit g Weight Units g kg mg See more…" at bounding box center [109, 13] width 203 height 332
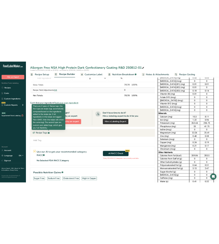
scroll to position [118, 0]
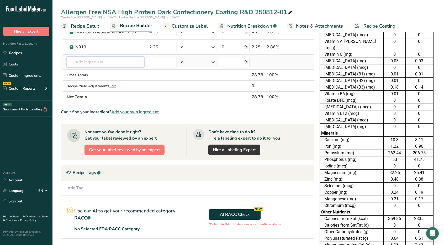
click at [94, 61] on input "text" at bounding box center [105, 62] width 77 height 10
type input "R&D Cosun"
click at [109, 72] on p "R&D Item Sensus/Cosun [PERSON_NAME] Protein" at bounding box center [116, 73] width 90 height 6
type input "R&D Item Sensus/Cosun [PERSON_NAME] Protein"
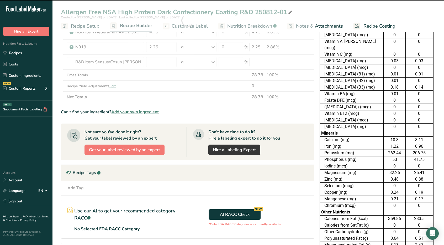
type input "0"
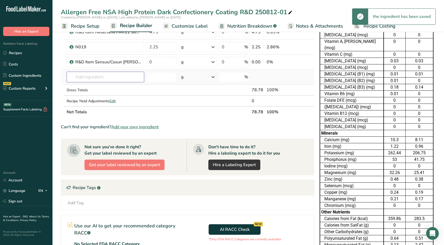
click at [93, 77] on input "text" at bounding box center [105, 77] width 77 height 10
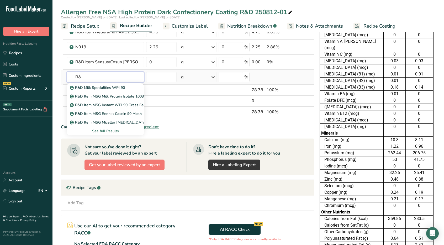
type input "R"
type input "F006"
click at [97, 85] on p "F006 Flavorchem Natural Caramel Flavor 12.2089" at bounding box center [115, 88] width 88 height 6
type input "F006 Flavorchem Natural Caramel Flavor 12.2089"
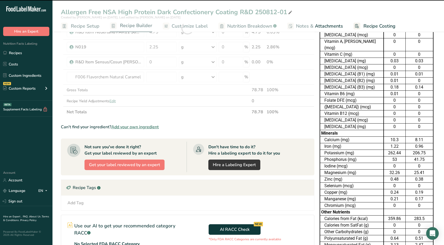
type input "0"
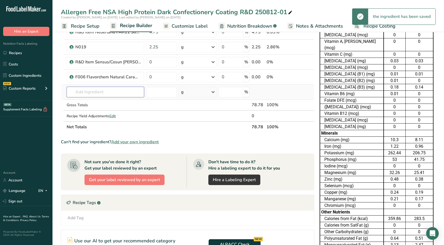
click at [92, 88] on input "text" at bounding box center [105, 92] width 77 height 10
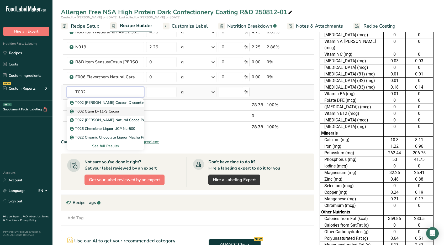
type input "T002"
click at [96, 108] on p "T002 Olam D-11-S Cocoa" at bounding box center [95, 111] width 48 height 6
type input "T002 Olam D-11-S Cocoa"
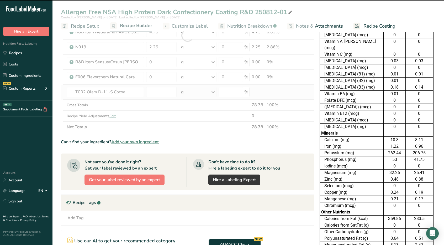
type input "0"
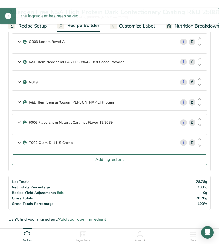
click at [19, 119] on icon at bounding box center [19, 122] width 6 height 9
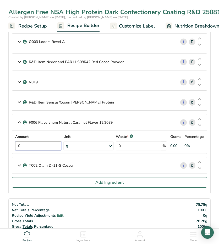
click at [34, 144] on input "0" at bounding box center [38, 145] width 46 height 9
type input "0.5"
click at [19, 162] on icon at bounding box center [19, 165] width 6 height 9
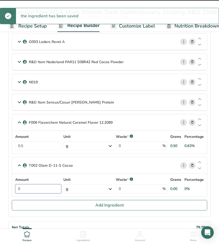
click at [33, 189] on input "0" at bounding box center [38, 189] width 46 height 9
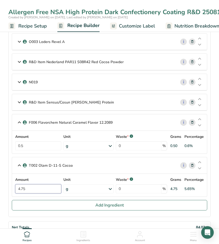
type input "4.75"
click at [18, 99] on icon at bounding box center [19, 102] width 6 height 9
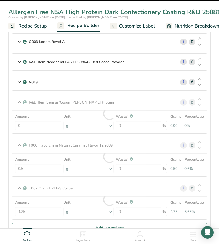
click at [34, 122] on div at bounding box center [109, 113] width 195 height 39
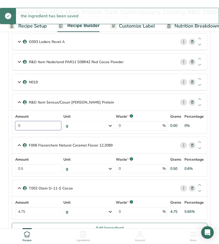
click at [29, 125] on input "0" at bounding box center [38, 125] width 46 height 9
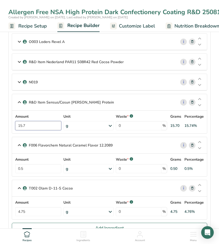
type input "15.77"
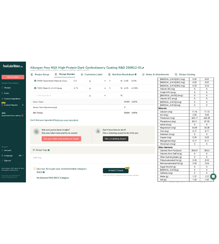
scroll to position [156, 0]
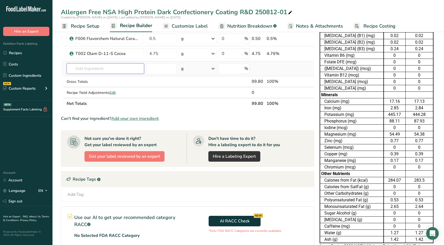
click at [91, 70] on input "text" at bounding box center [105, 68] width 77 height 10
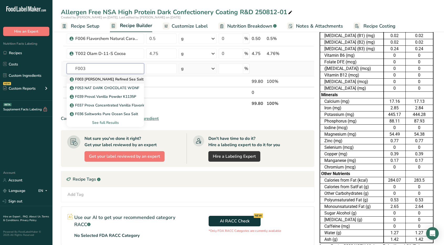
type input "F003"
click at [98, 76] on p "F003 [PERSON_NAME] Refined Sea Salt" at bounding box center [107, 79] width 73 height 6
type input "F003 [PERSON_NAME] Refined Sea Salt"
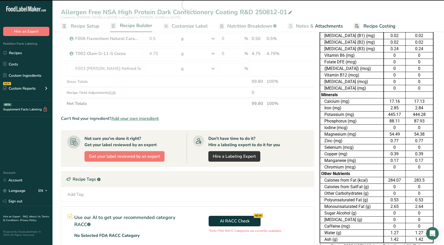
click at [163, 65] on div at bounding box center [188, 4] width 254 height 209
type input "0"
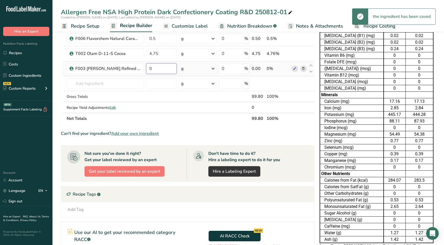
click at [160, 66] on input "0" at bounding box center [161, 68] width 30 height 10
type input "0.2"
click at [219, 99] on div "Ingredient * Amount * Unit * Waste * .a-a{fill:#347362;}.b-a{fill:#fff;} Grams …" at bounding box center [188, 12] width 254 height 224
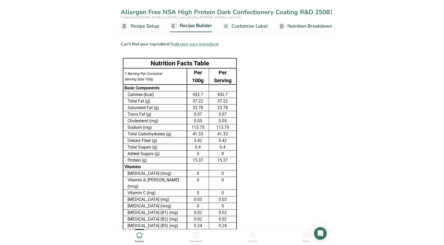
scroll to position [244, 0]
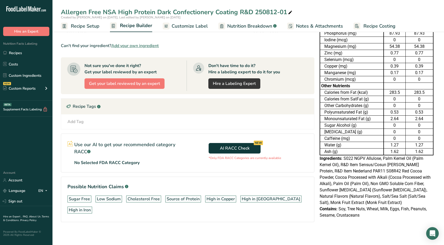
drag, startPoint x: 183, startPoint y: 27, endPoint x: 256, endPoint y: 32, distance: 72.9
click at [183, 27] on span "Customize Label" at bounding box center [190, 26] width 36 height 7
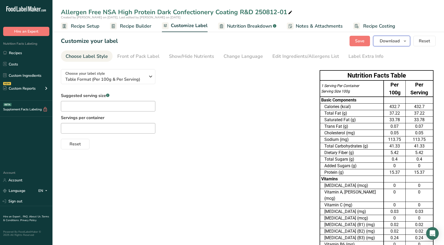
click at [219, 42] on icon "button" at bounding box center [405, 41] width 4 height 7
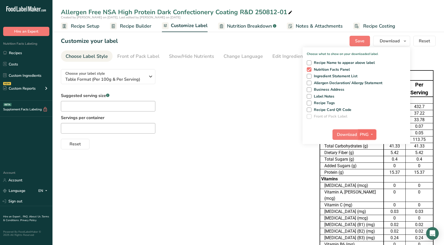
click at [219, 133] on icon "button" at bounding box center [372, 134] width 4 height 7
click at [219, 181] on link "XLSX" at bounding box center [368, 179] width 17 height 9
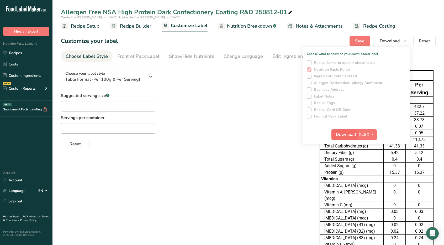
click at [219, 135] on span "Download" at bounding box center [346, 134] width 20 height 6
